Goal: Task Accomplishment & Management: Manage account settings

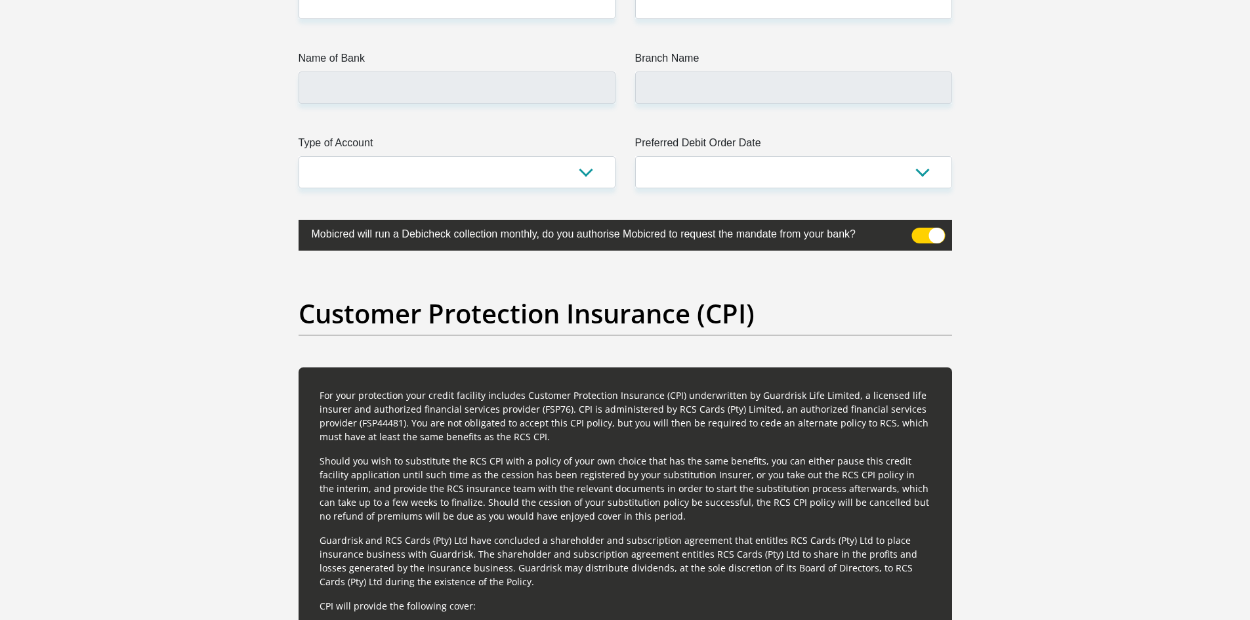
scroll to position [3149, 0]
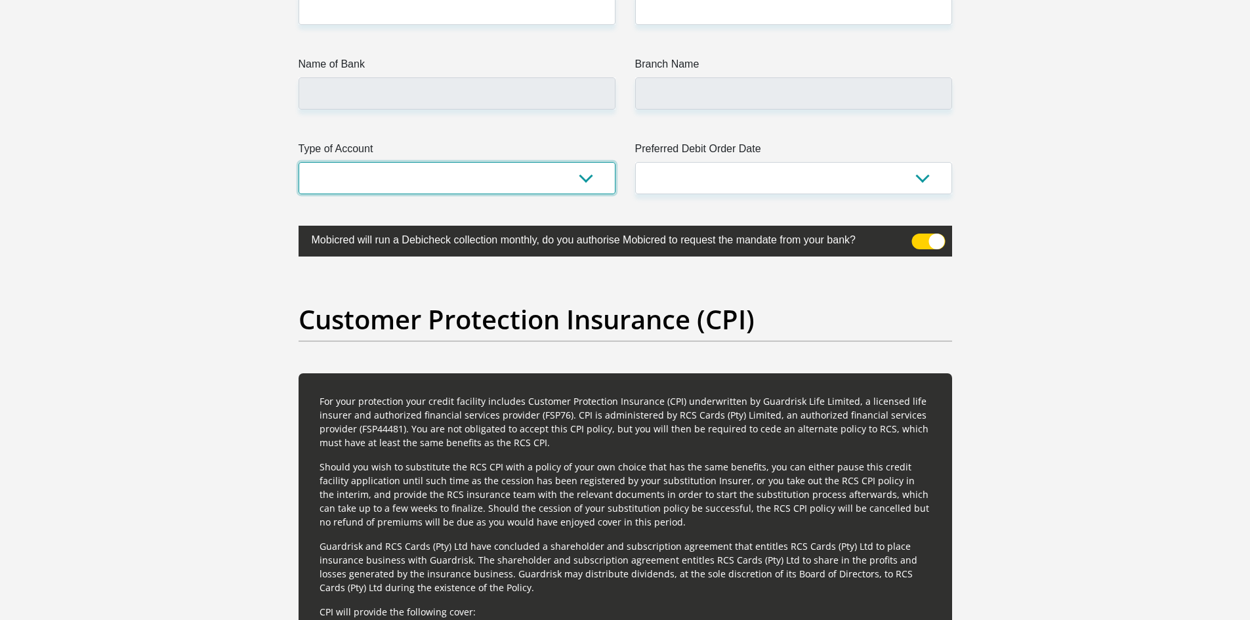
click at [585, 171] on select "Cheque Savings" at bounding box center [456, 178] width 317 height 32
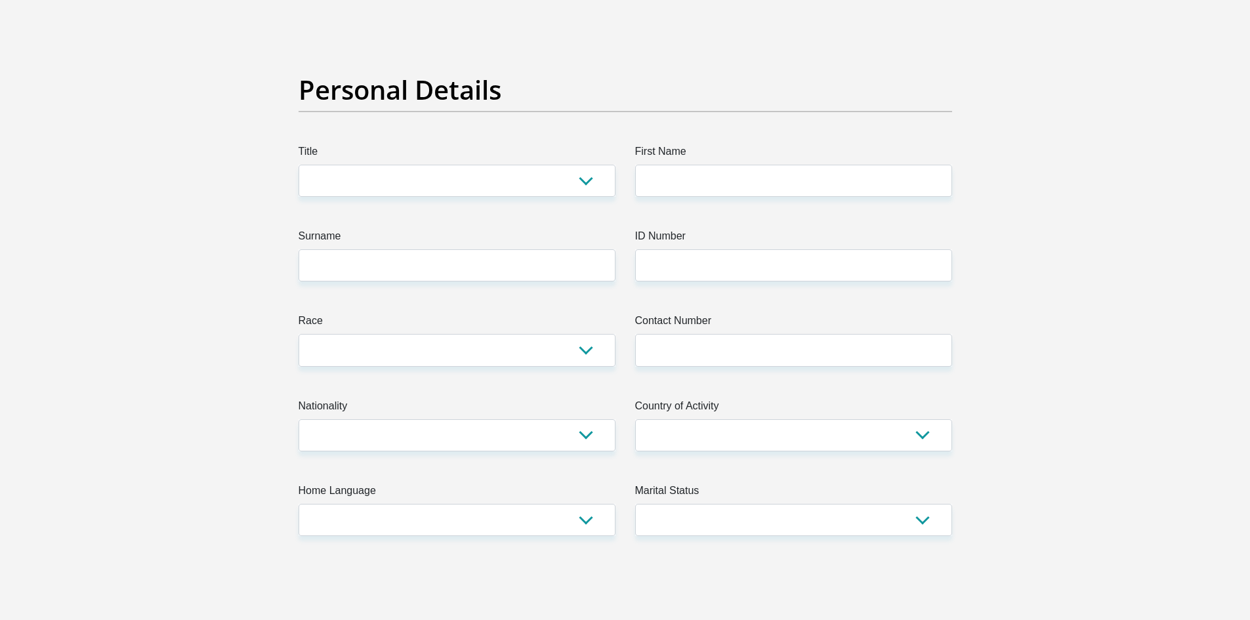
scroll to position [0, 0]
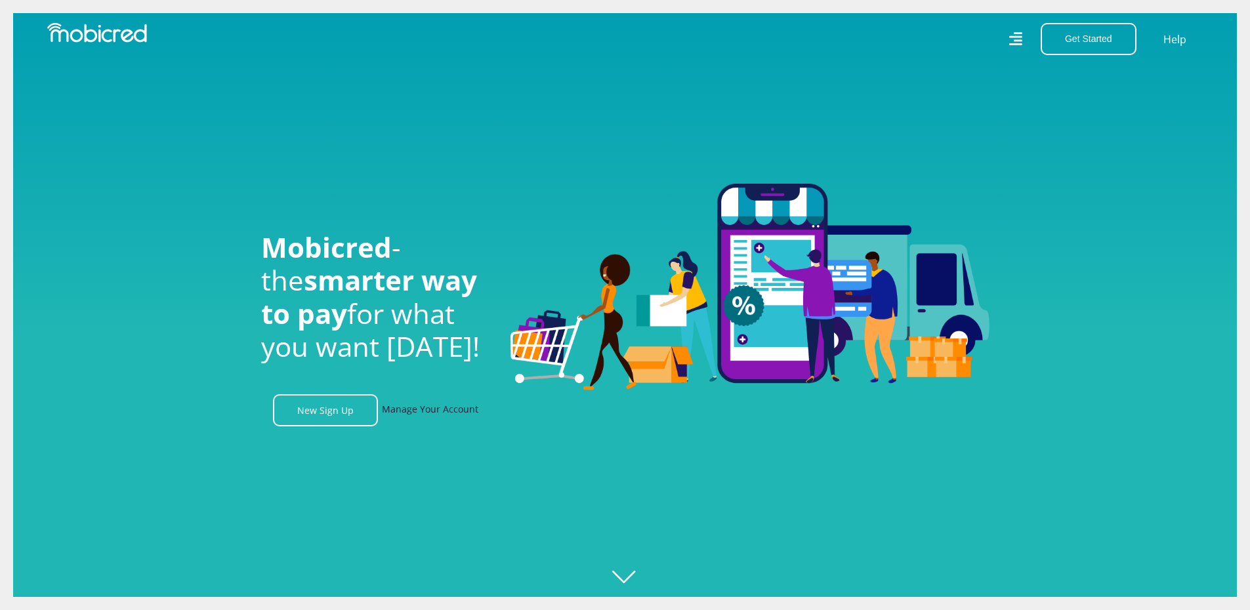
click at [430, 413] on link "Manage Your Account" at bounding box center [430, 410] width 96 height 32
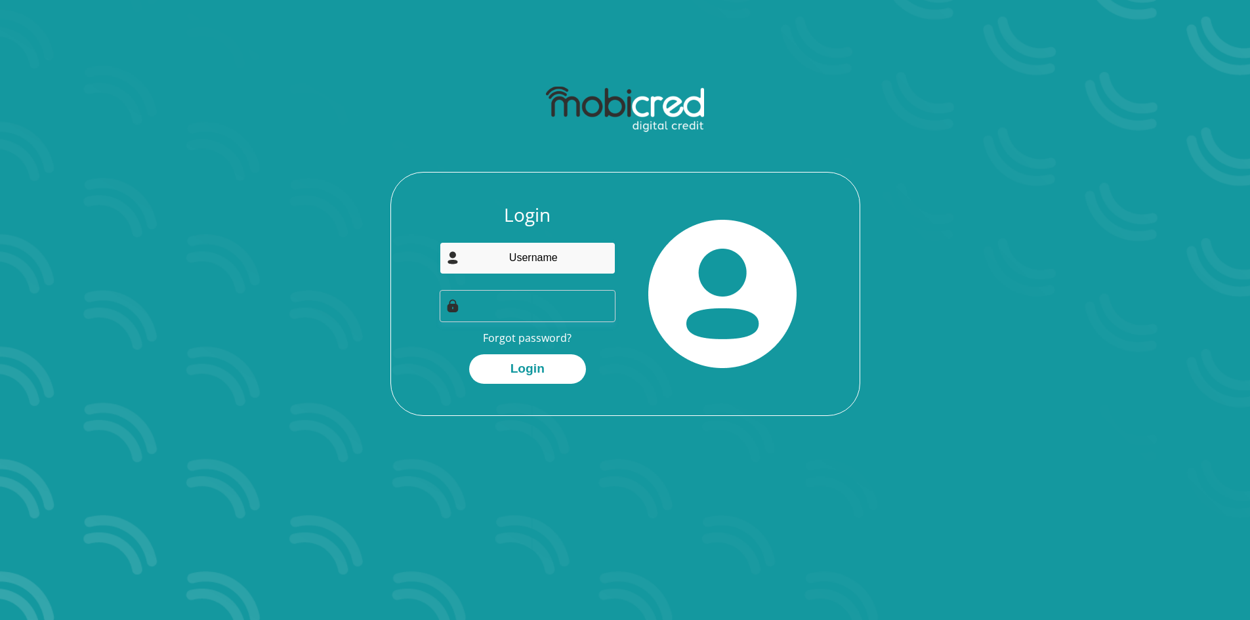
click at [537, 264] on input "email" at bounding box center [528, 258] width 176 height 32
type input "[EMAIL_ADDRESS][DOMAIN_NAME]"
click at [516, 340] on link "Forgot password?" at bounding box center [527, 338] width 89 height 14
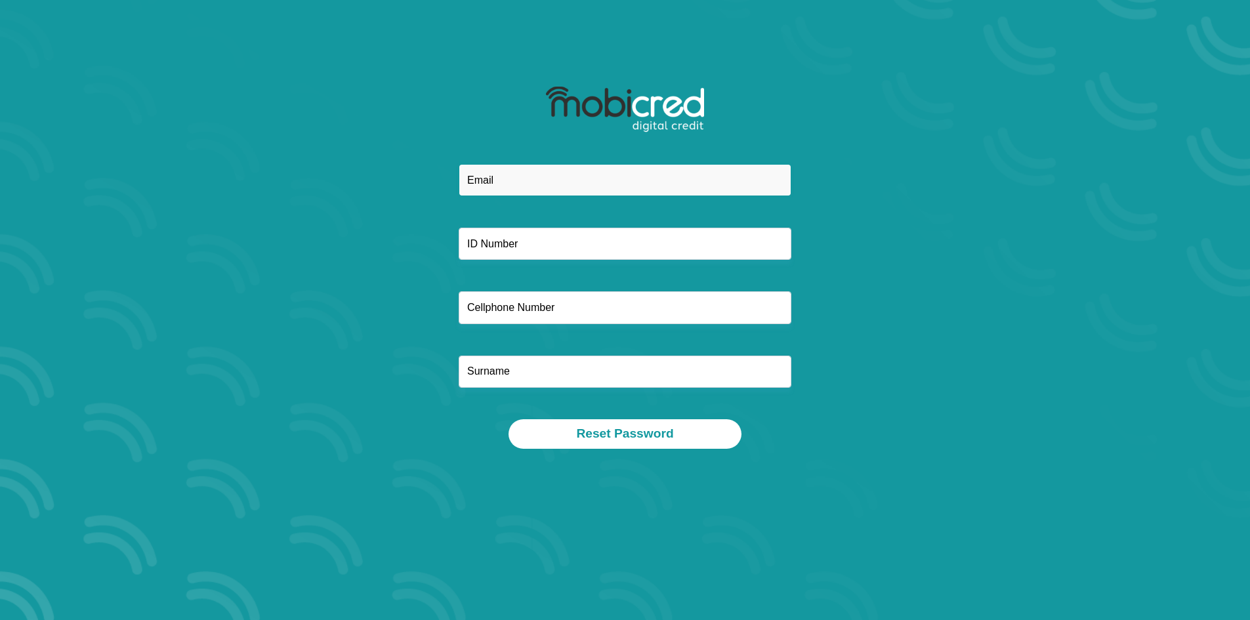
click at [502, 177] on input "email" at bounding box center [625, 180] width 333 height 32
type input "[EMAIL_ADDRESS][DOMAIN_NAME]"
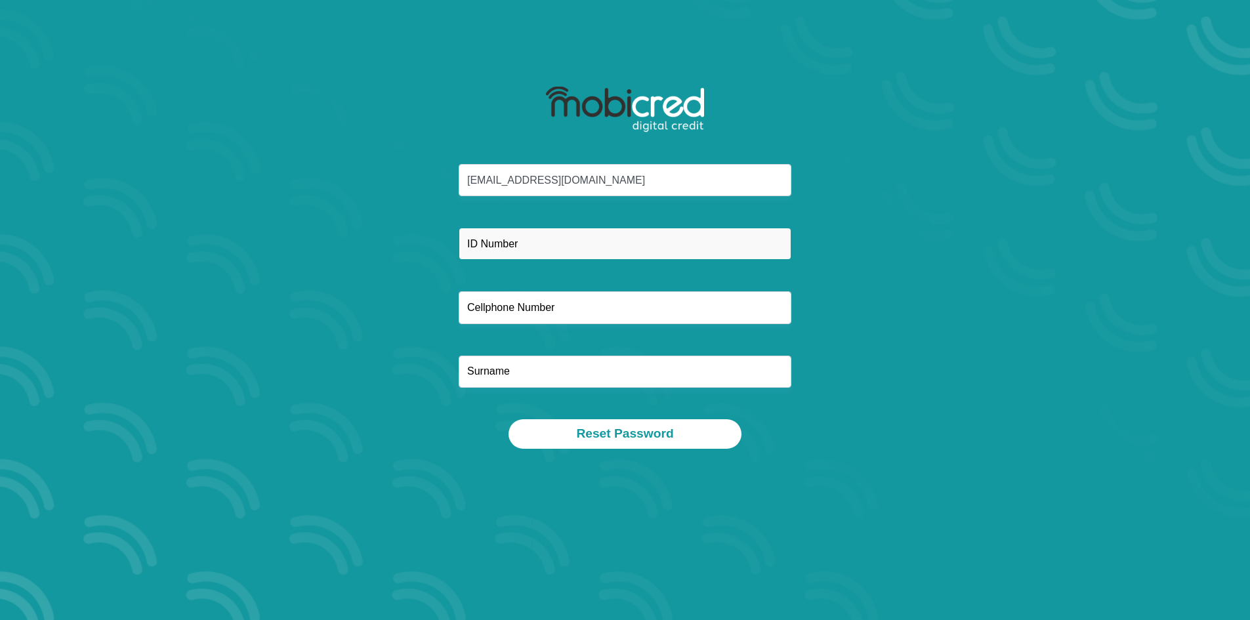
click at [512, 248] on input "text" at bounding box center [625, 244] width 333 height 32
type input "9104175255083"
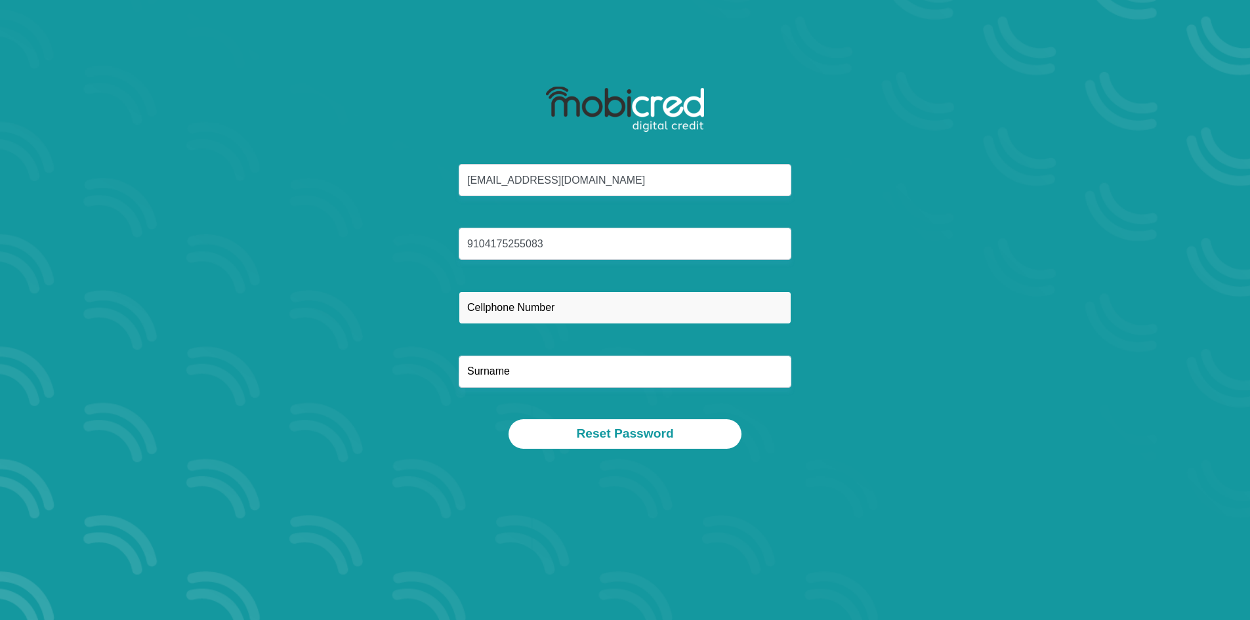
click at [527, 311] on input "text" at bounding box center [625, 307] width 333 height 32
type input "0615293643"
type input "Dube"
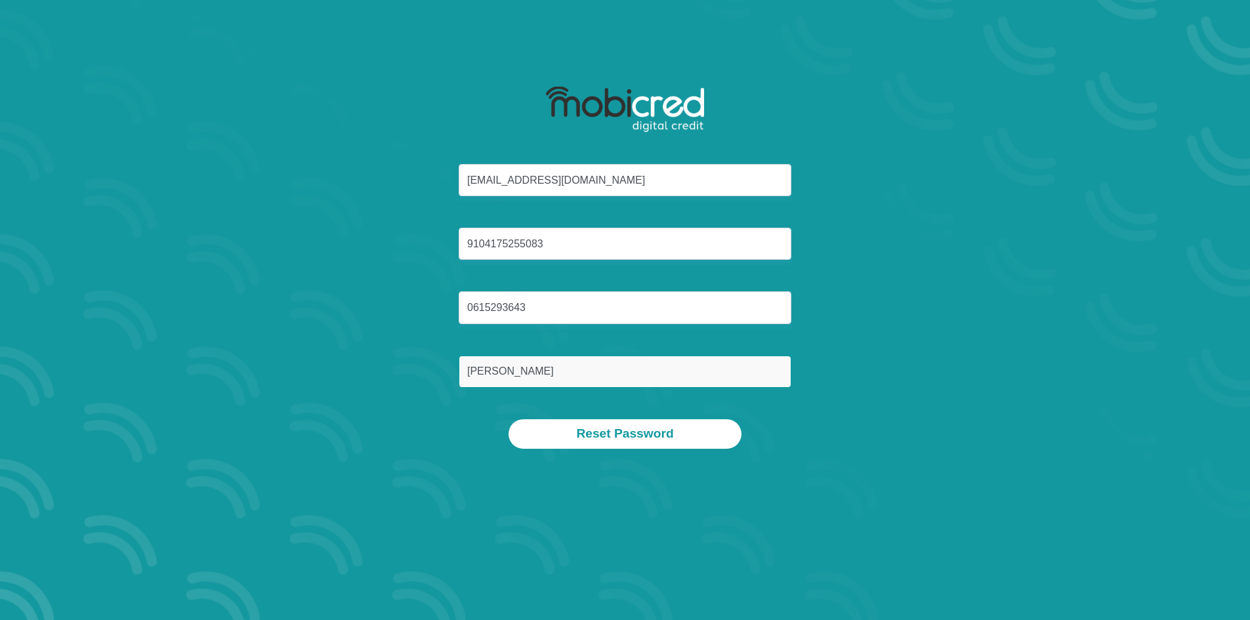
click at [522, 369] on input "Dube" at bounding box center [625, 372] width 333 height 32
click at [945, 402] on div "hp.dube17@gmail.com 9104175255083 0615293643 Dube" at bounding box center [625, 291] width 705 height 255
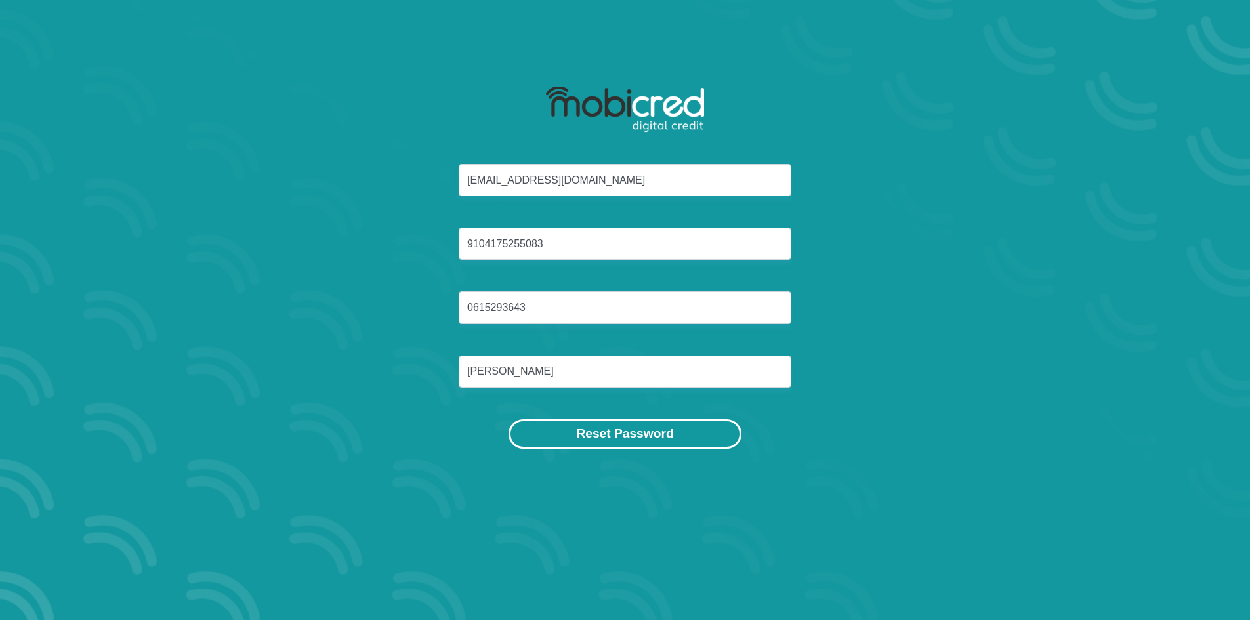
click at [664, 436] on button "Reset Password" at bounding box center [624, 434] width 232 height 30
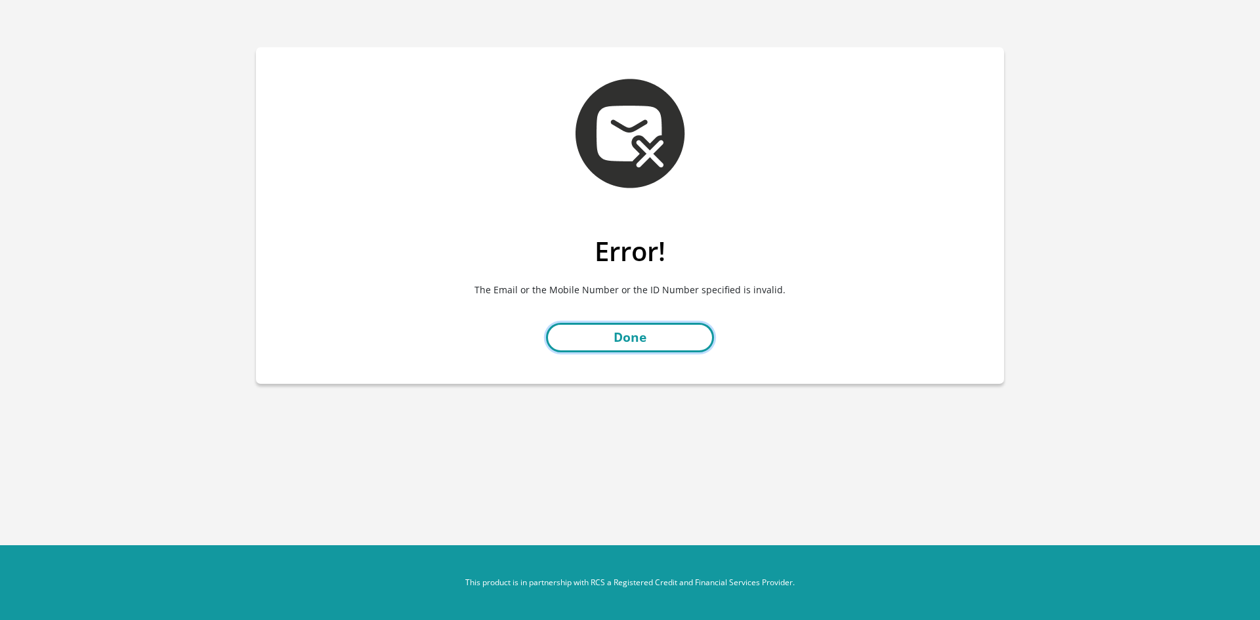
click at [635, 335] on link "Done" at bounding box center [630, 338] width 168 height 30
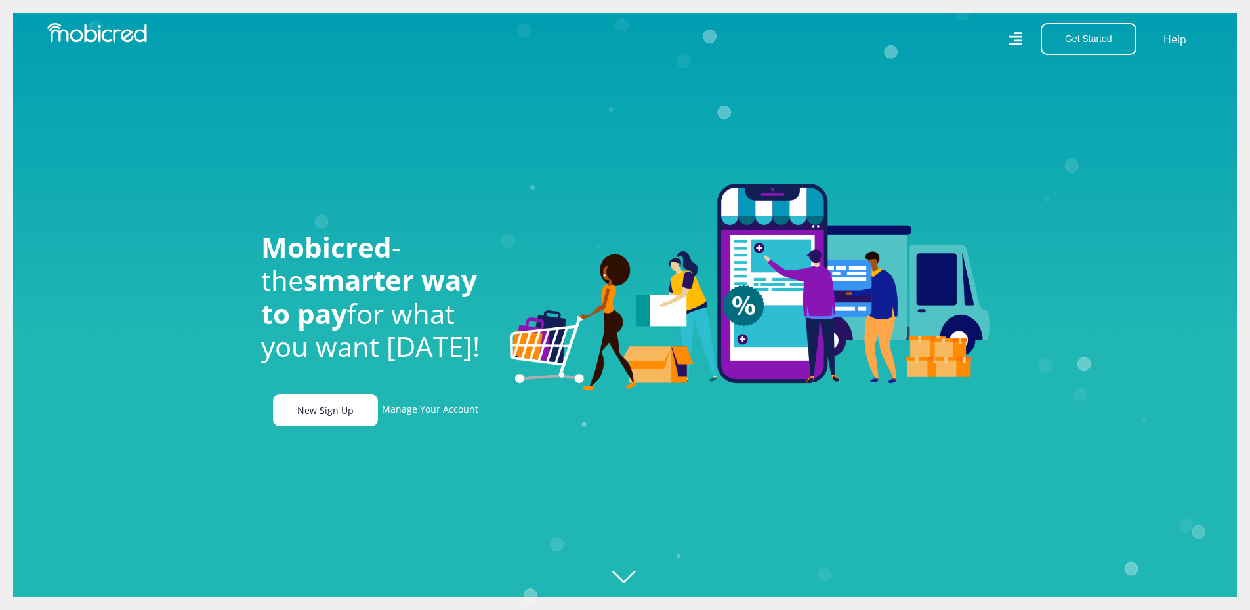
click at [350, 419] on link "New Sign Up" at bounding box center [325, 410] width 105 height 32
